Goal: Information Seeking & Learning: Learn about a topic

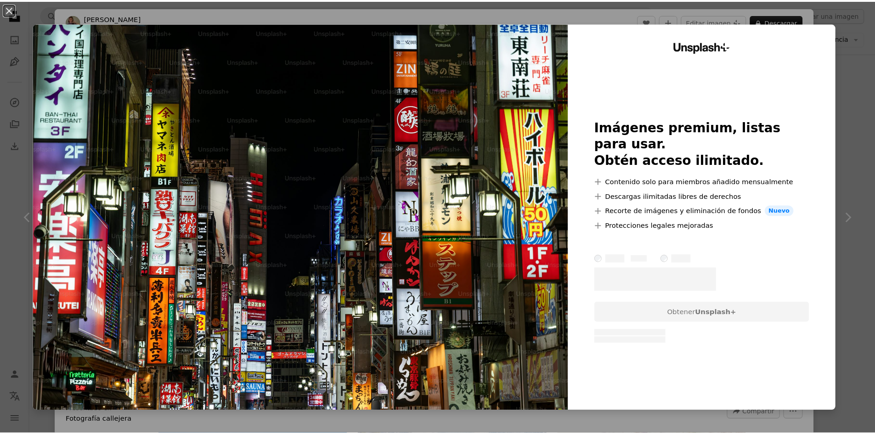
scroll to position [505, 0]
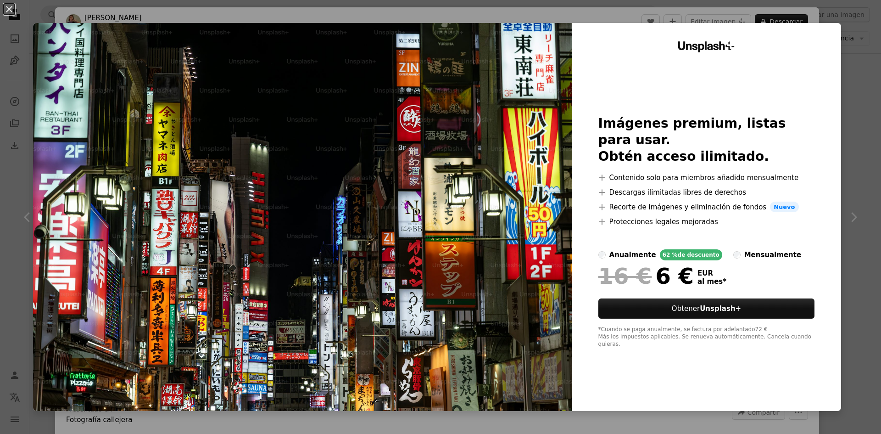
click at [846, 34] on div "An X shape Unsplash+ Imágenes premium, listas para usar. Obtén acceso ilimitado…" at bounding box center [440, 217] width 881 height 434
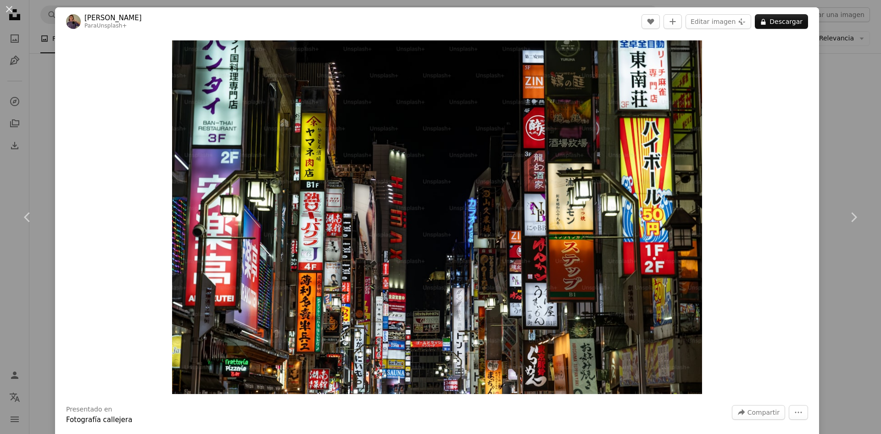
click at [826, 27] on div "An X shape Chevron left Chevron right [PERSON_NAME] Para Unsplash+ A heart A pl…" at bounding box center [440, 217] width 881 height 434
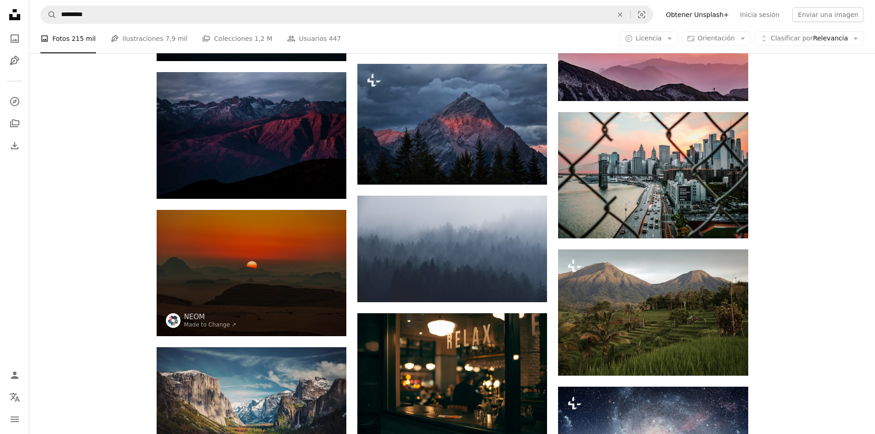
scroll to position [1240, 0]
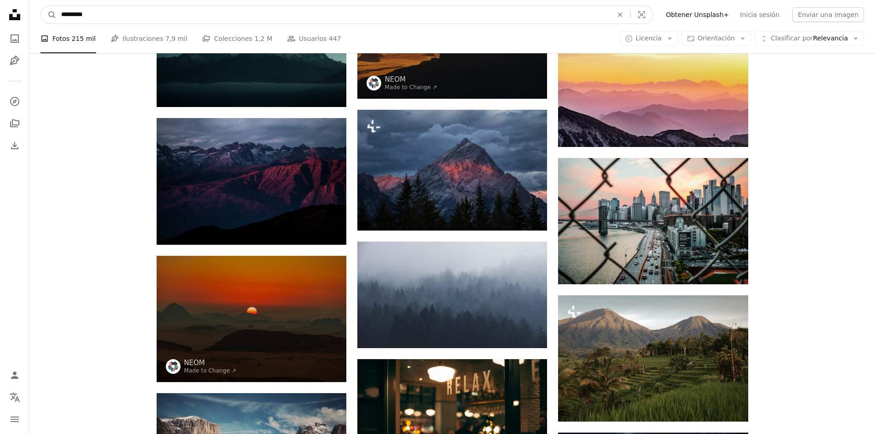
drag, startPoint x: 139, startPoint y: 21, endPoint x: 0, endPoint y: 15, distance: 138.8
click at [0, 15] on div "Unsplash logo Página de inicio de Unsplash A photo Pen Tool A compass A stack o…" at bounding box center [437, 340] width 875 height 3160
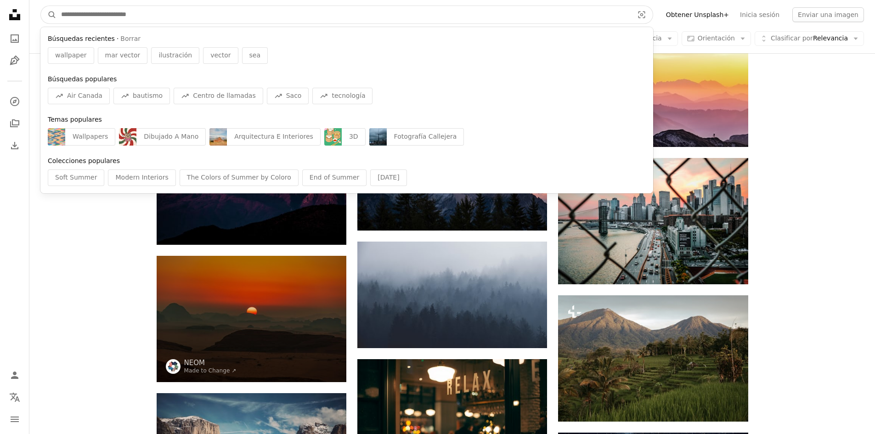
type input "*"
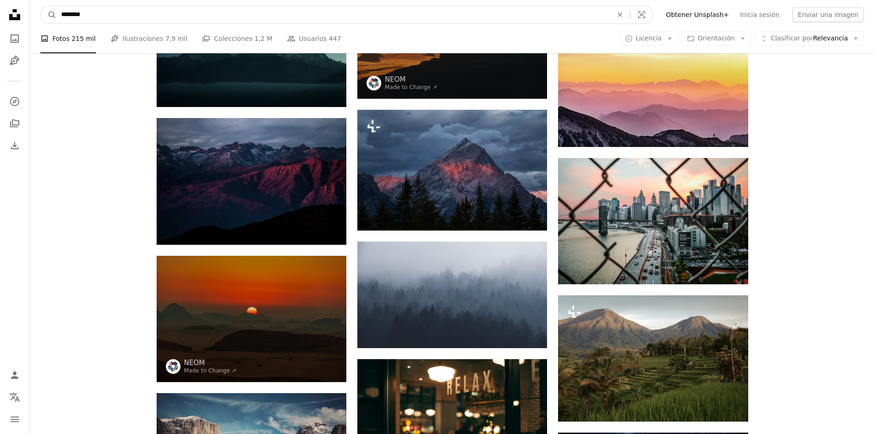
type input "*********"
click button "A magnifying glass" at bounding box center [49, 14] width 16 height 17
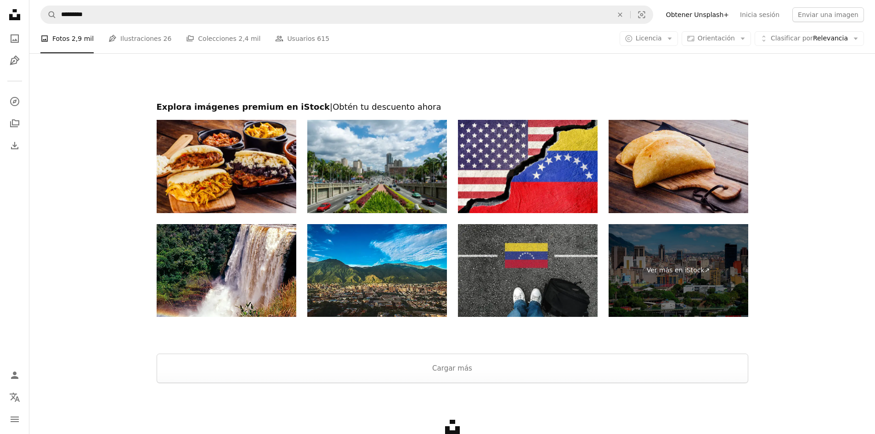
scroll to position [1836, 0]
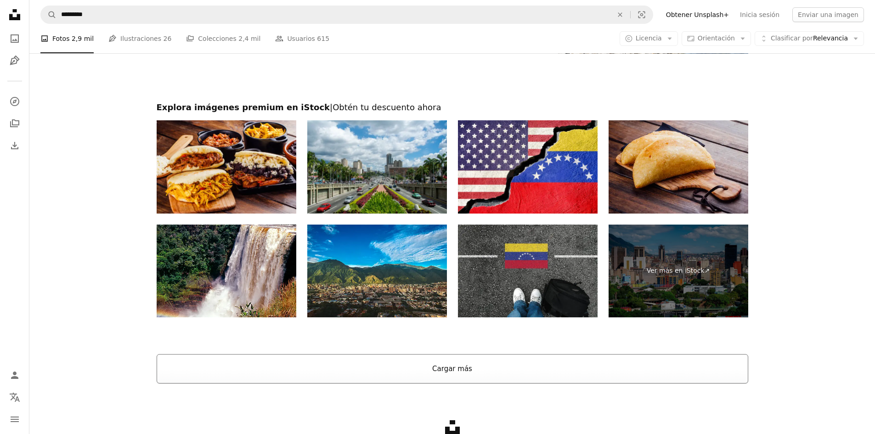
click at [351, 369] on button "Cargar más" at bounding box center [452, 368] width 591 height 29
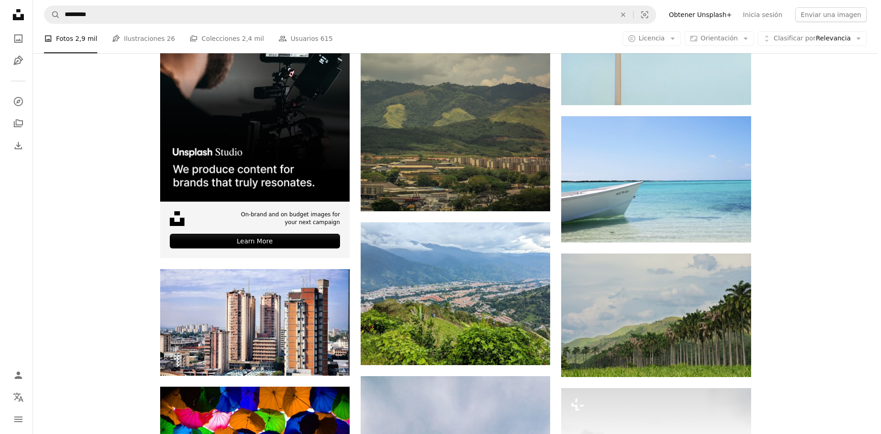
scroll to position [2525, 0]
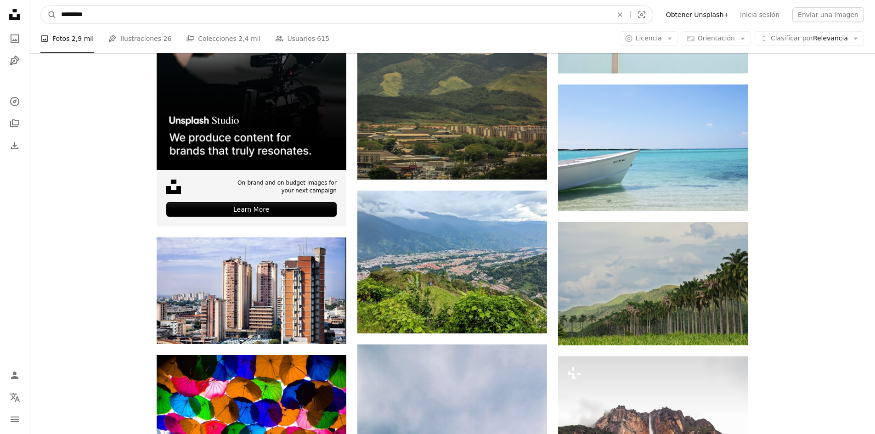
drag, startPoint x: 104, startPoint y: 13, endPoint x: 35, endPoint y: 14, distance: 68.4
click at [36, 14] on nav "A magnifying glass ********* An X shape Visual search Filters Obtener Unsplash+…" at bounding box center [451, 14] width 845 height 29
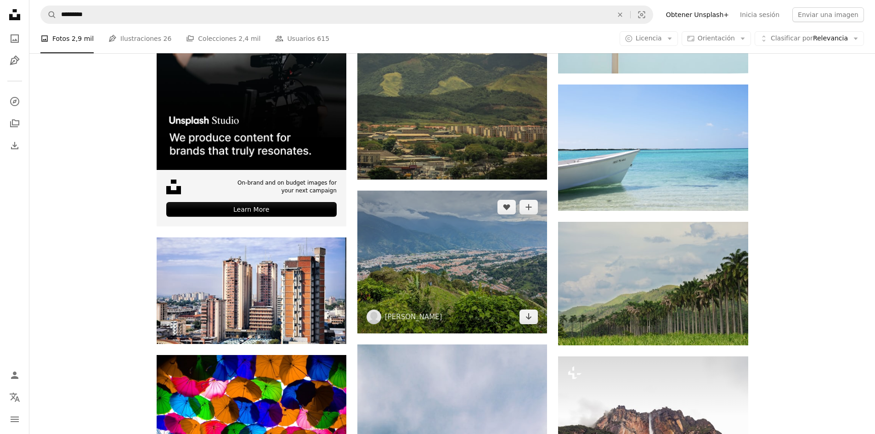
click at [427, 280] on img at bounding box center [452, 262] width 190 height 143
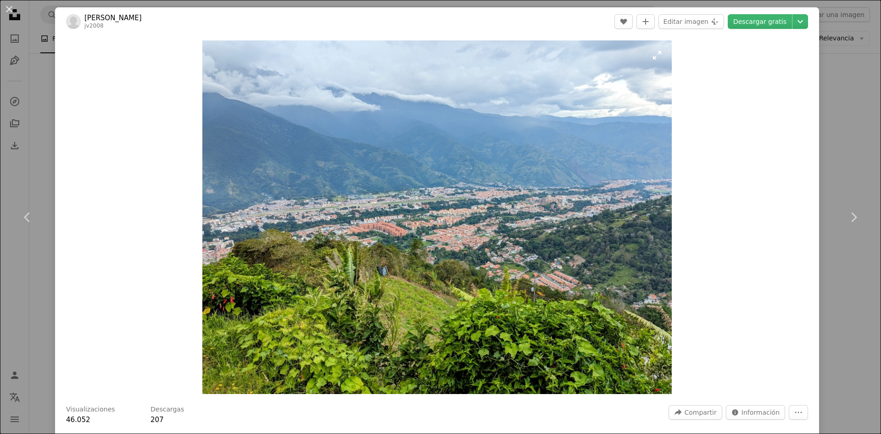
click at [527, 284] on img "Ampliar en esta imagen" at bounding box center [437, 217] width 470 height 354
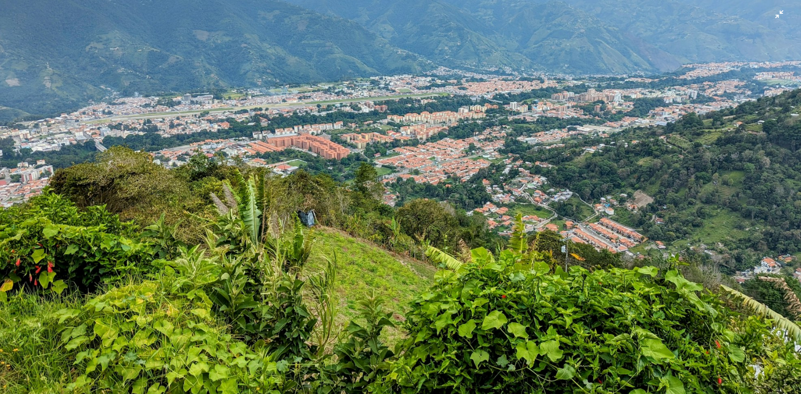
scroll to position [175, 0]
click at [515, 226] on img "Reducir el zoom en esta imagen" at bounding box center [401, 127] width 802 height 604
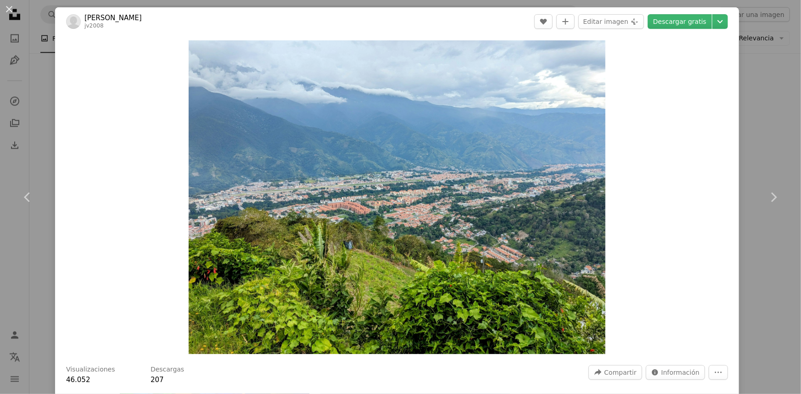
click at [515, 226] on img "Ampliar en esta imagen" at bounding box center [397, 197] width 417 height 314
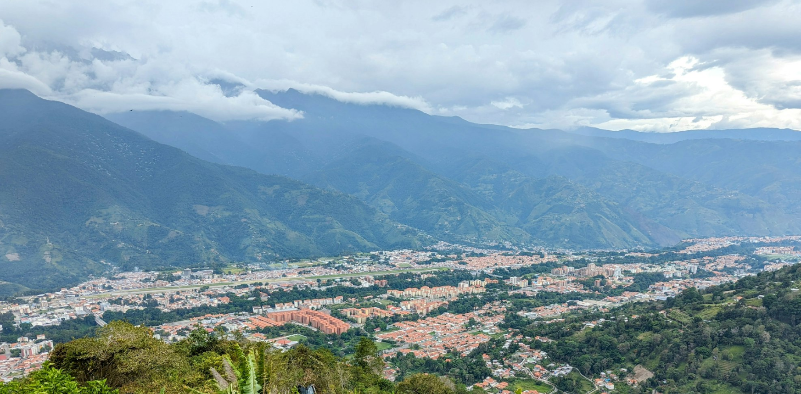
scroll to position [100, 0]
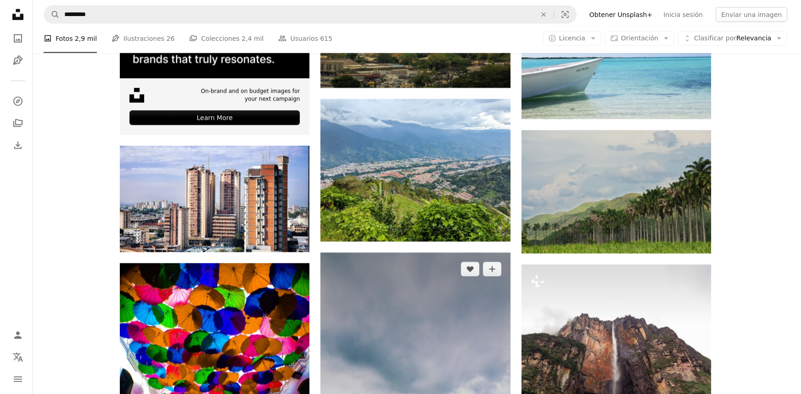
scroll to position [2462, 0]
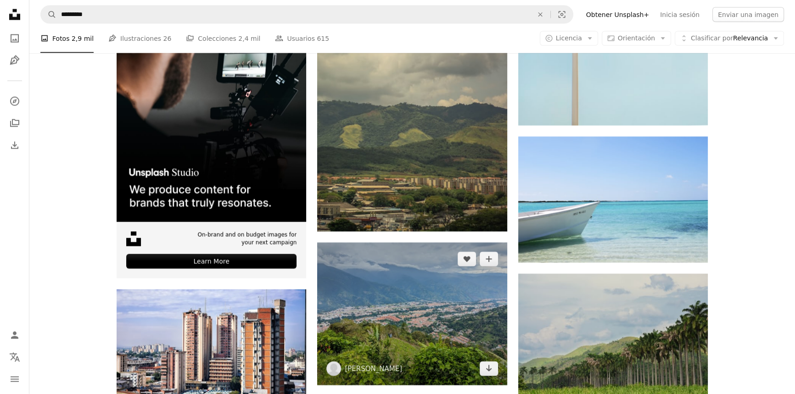
click at [382, 321] on img at bounding box center [412, 314] width 190 height 143
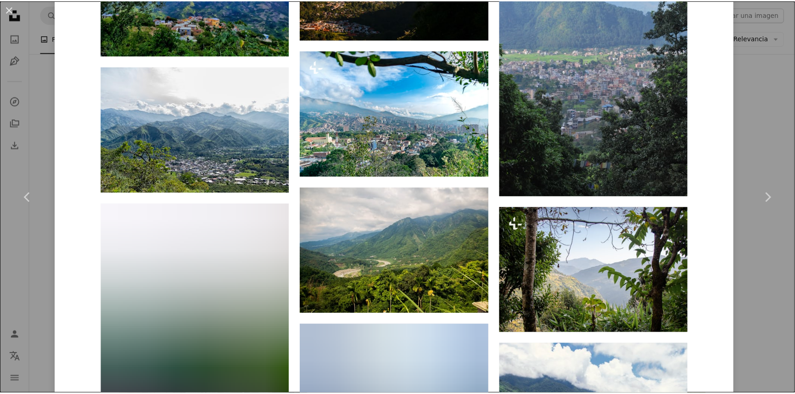
scroll to position [835, 0]
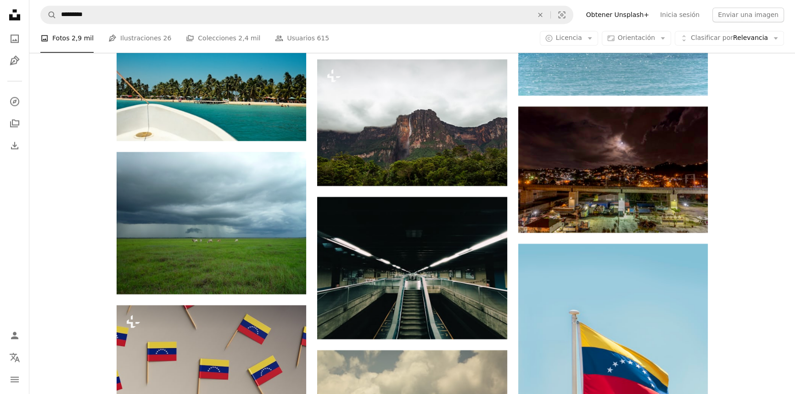
scroll to position [1961, 0]
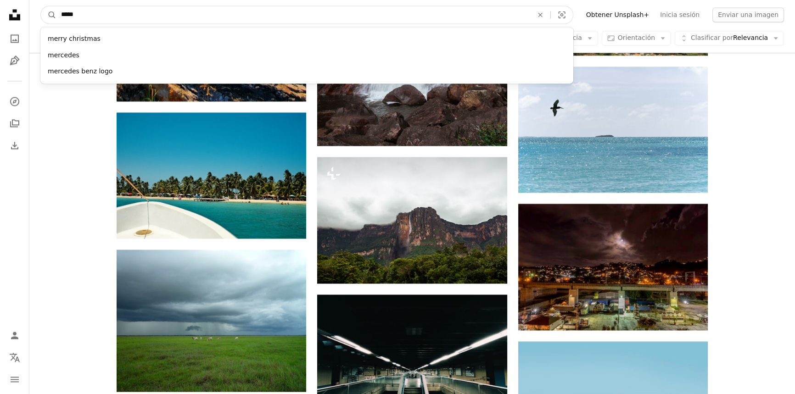
type input "******"
click button "A magnifying glass" at bounding box center [49, 14] width 16 height 17
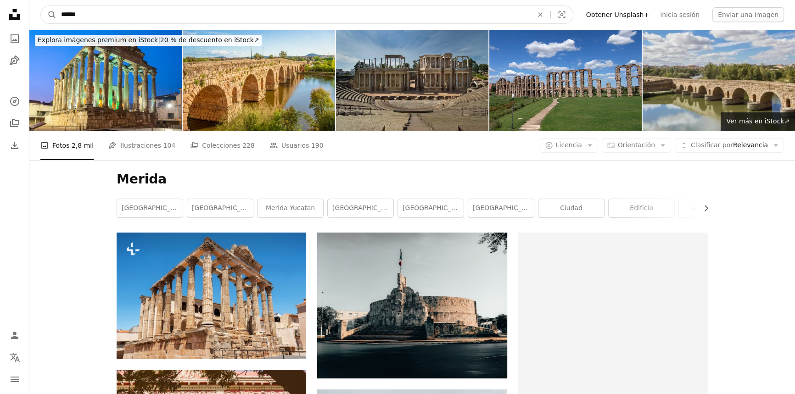
click at [112, 17] on input "******" at bounding box center [293, 14] width 474 height 17
type input "**********"
click button "A magnifying glass" at bounding box center [49, 14] width 16 height 17
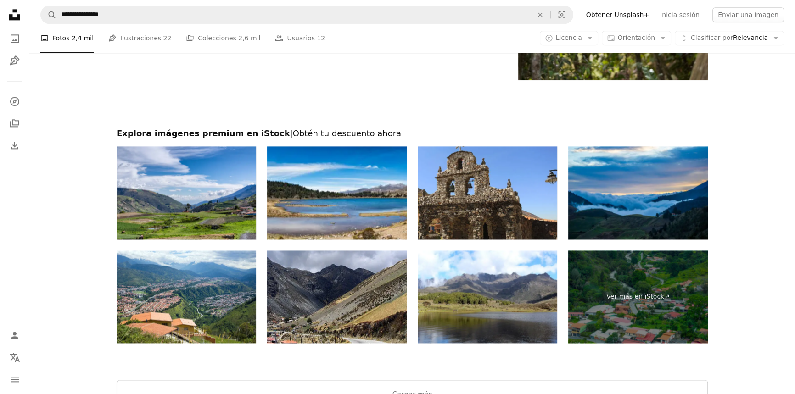
scroll to position [1586, 0]
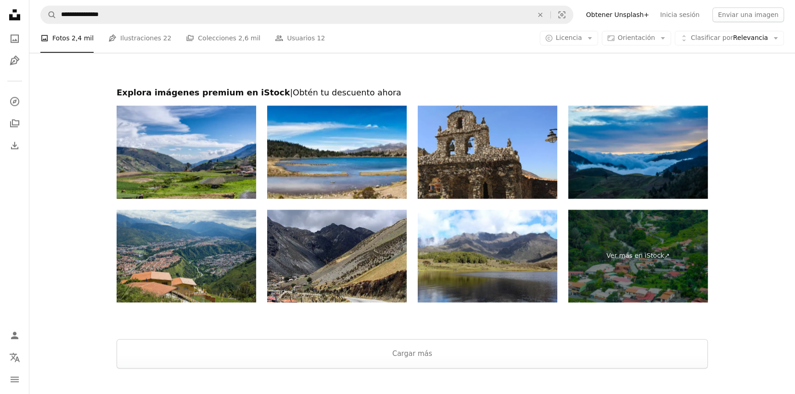
click at [194, 252] on img at bounding box center [187, 256] width 140 height 93
